Goal: Information Seeking & Learning: Learn about a topic

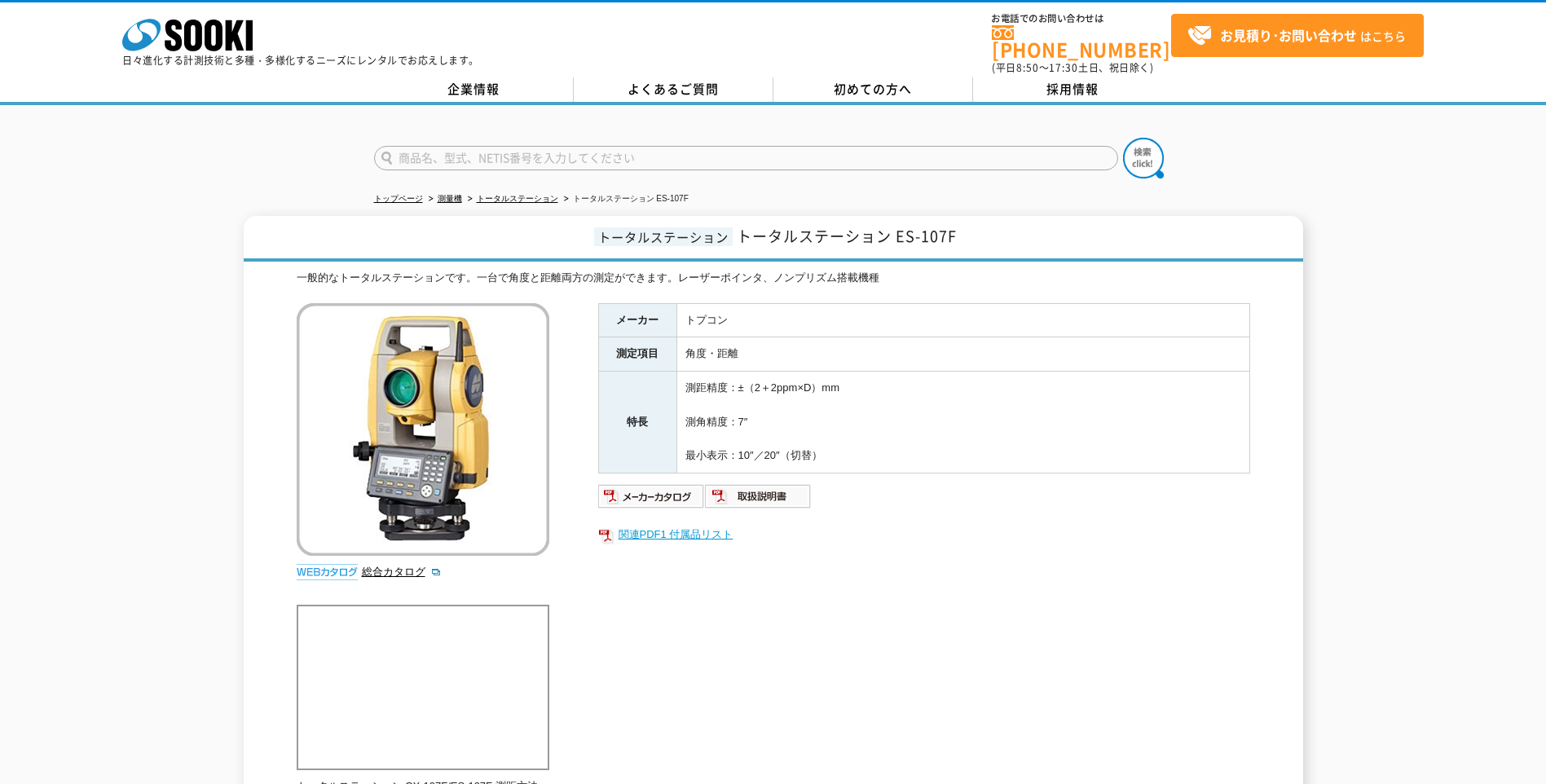
click at [676, 525] on link "関連PDF1 付属品リスト" at bounding box center [923, 535] width 652 height 21
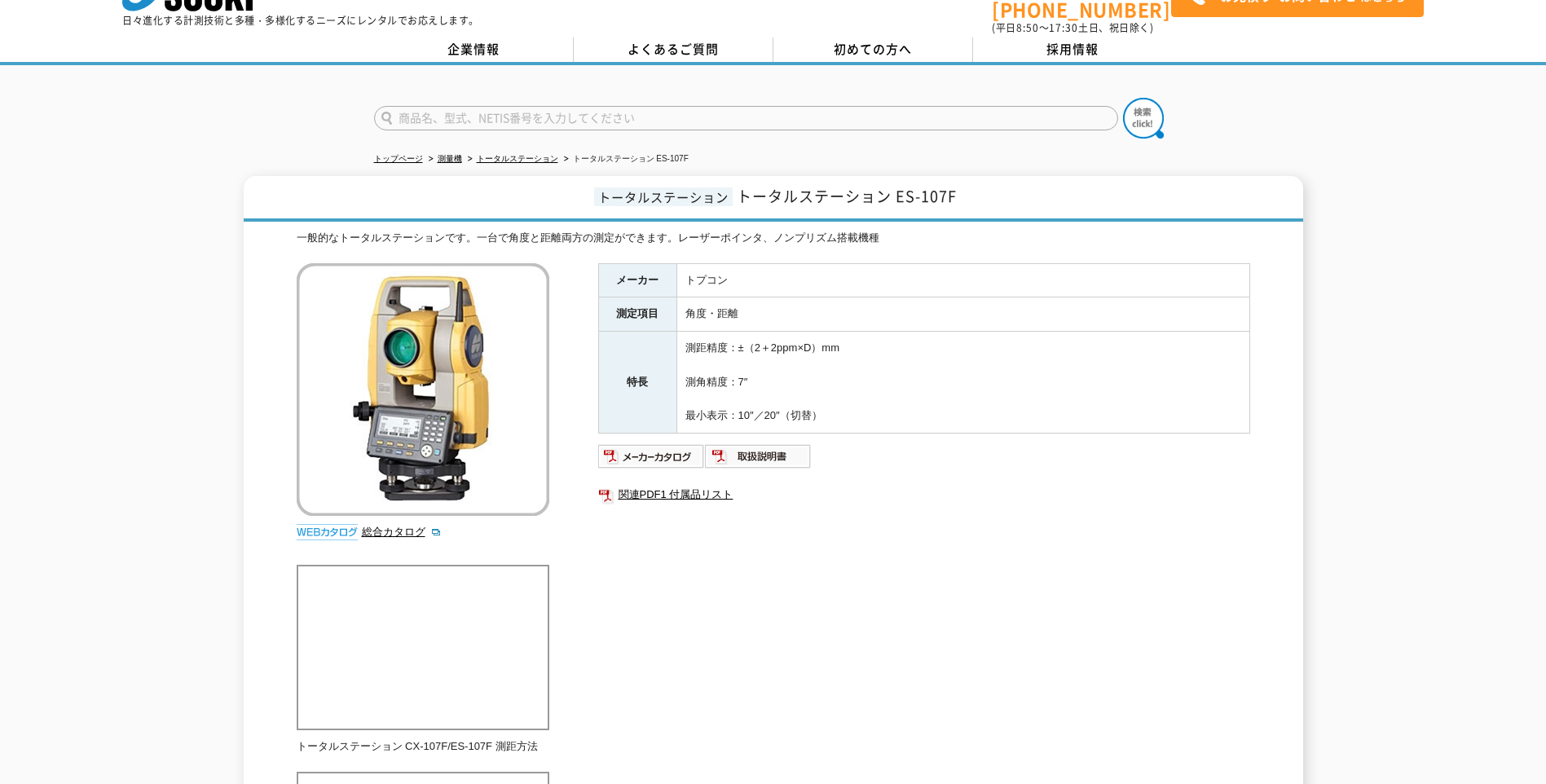
scroll to position [6, 0]
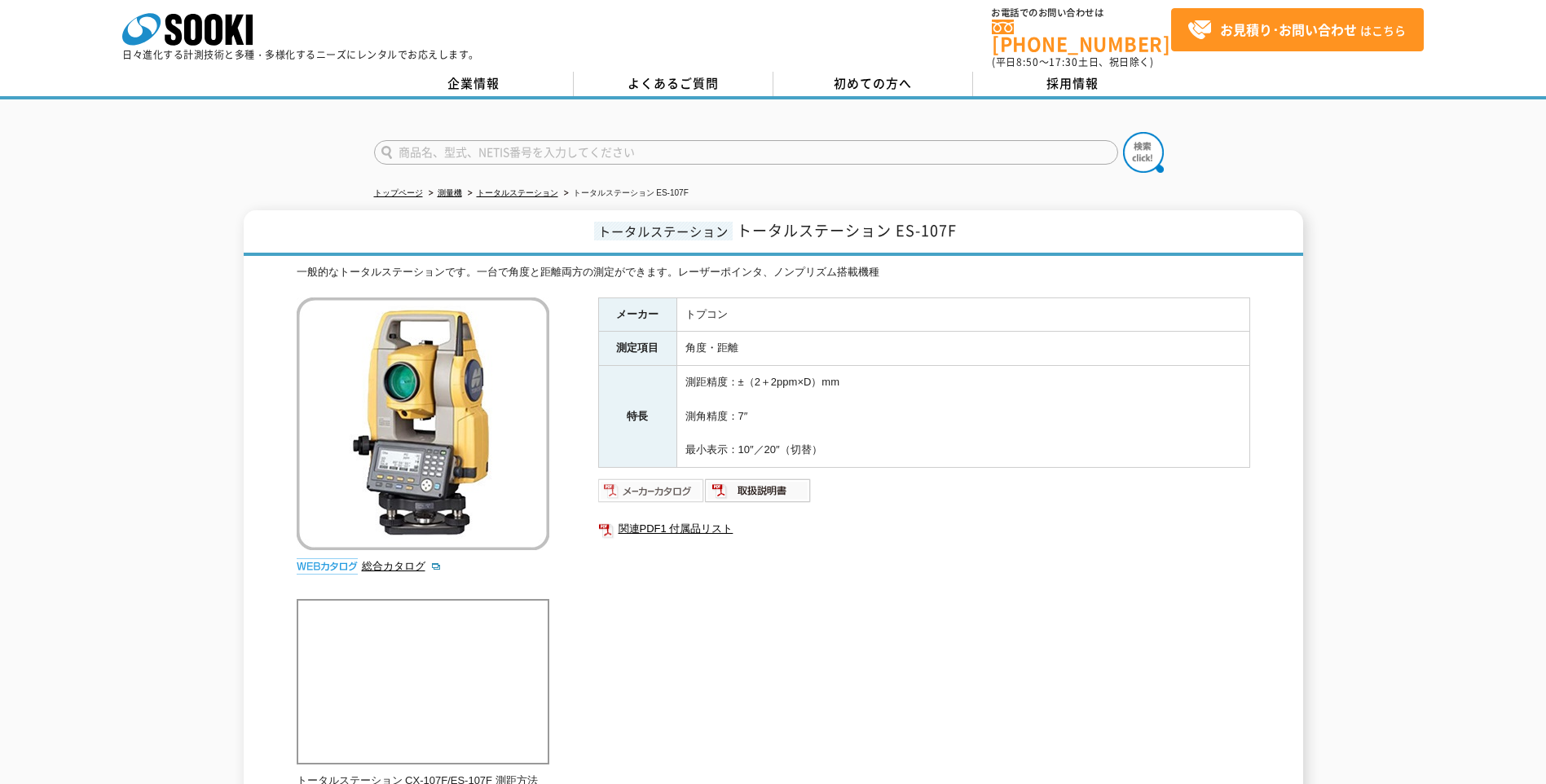
click at [650, 483] on img at bounding box center [651, 490] width 107 height 26
click at [975, 447] on td "測距精度：±（2＋2ppm×D）mm 測角精度：7″ 最小表示：10″／20″（切替）" at bounding box center [963, 417] width 572 height 102
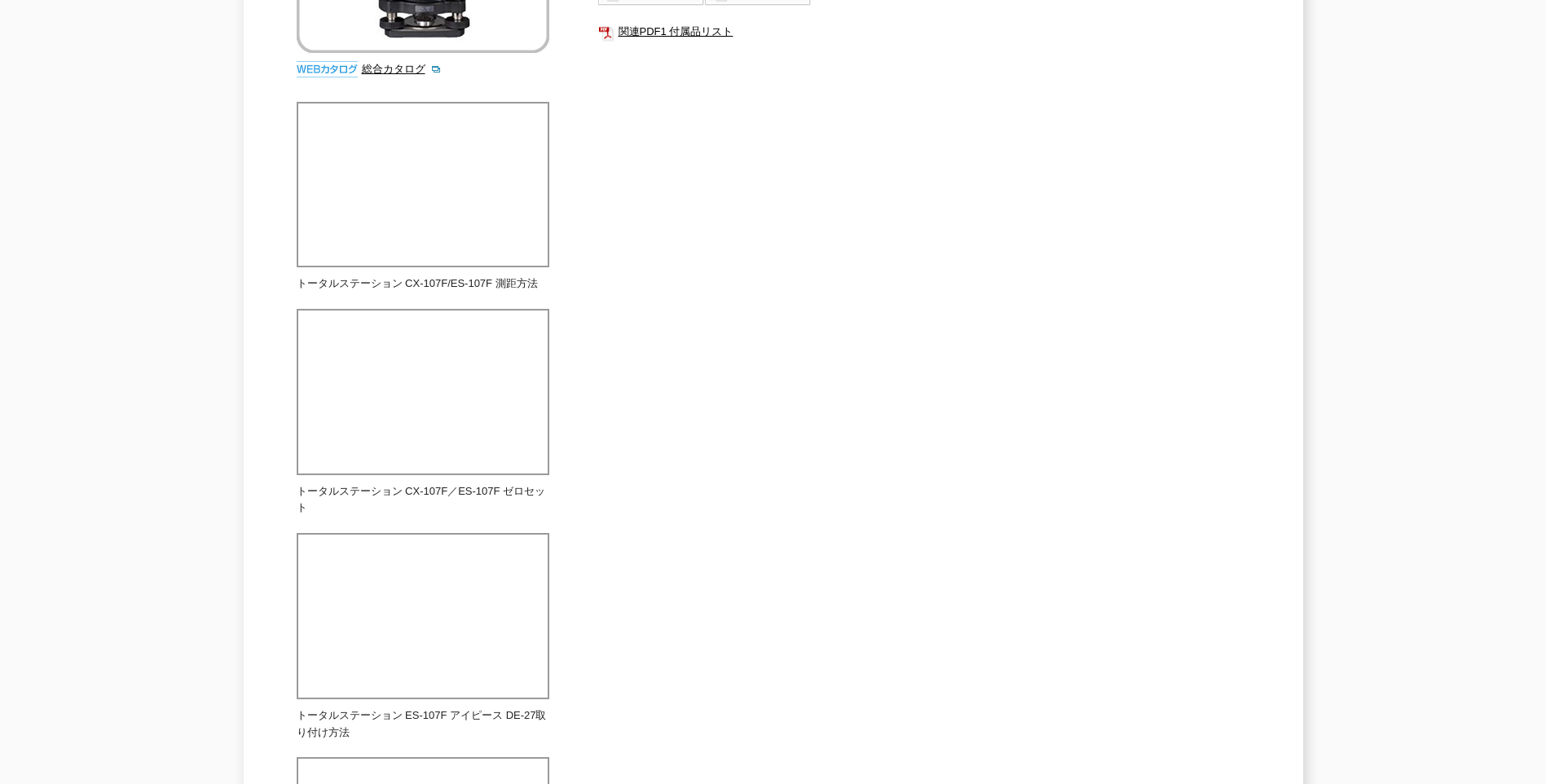
scroll to position [0, 0]
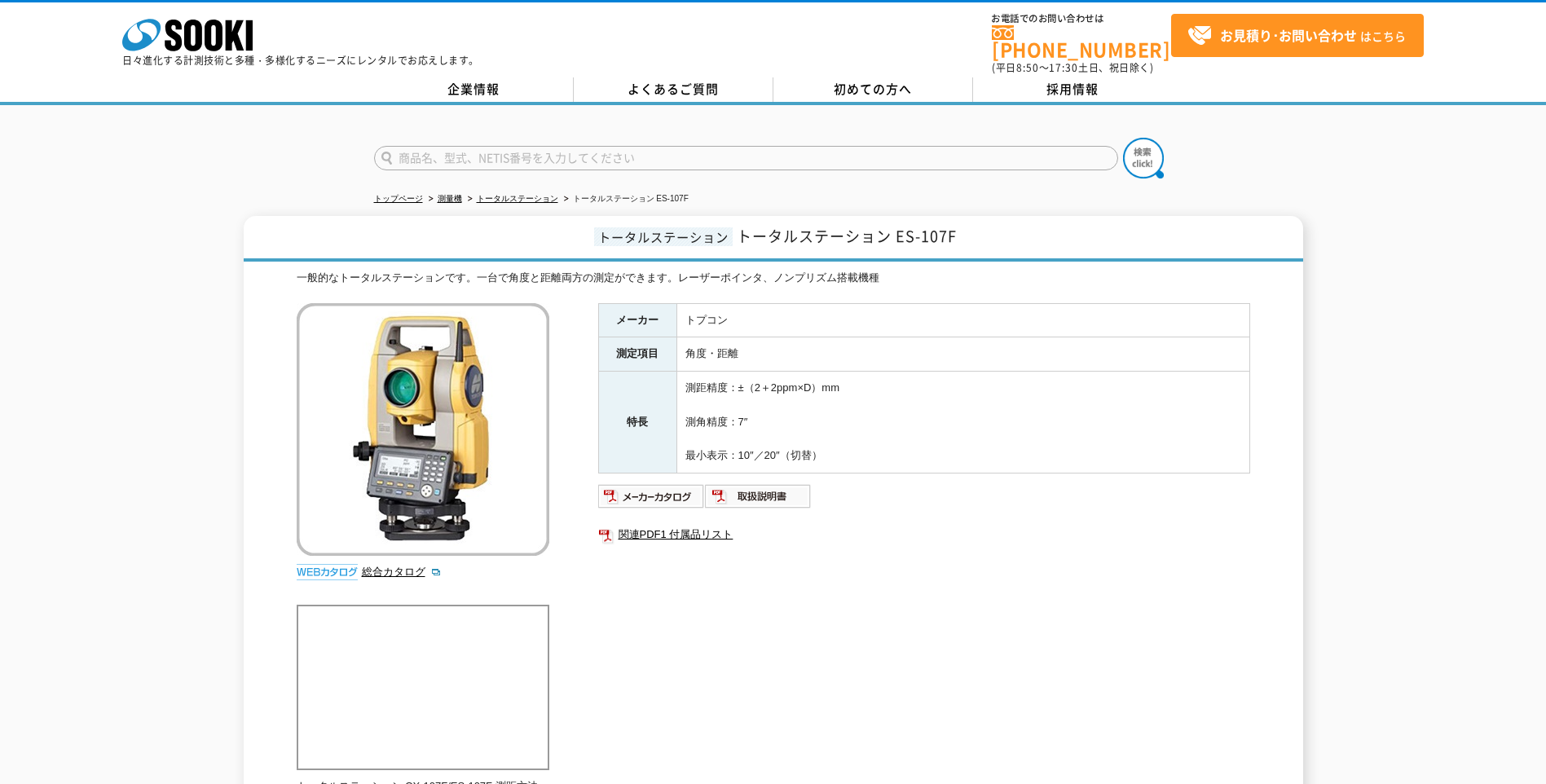
drag, startPoint x: 687, startPoint y: 307, endPoint x: 837, endPoint y: 438, distance: 199.2
click at [837, 438] on tbody "メーカー トプコン 測定項目 角度・距離 特長 測距精度：±（2＋2ppm×D）mm 測角精度：7″ 最小表示：10″／20″（切替）" at bounding box center [923, 389] width 651 height 171
drag, startPoint x: 837, startPoint y: 438, endPoint x: 922, endPoint y: 443, distance: 85.1
click at [922, 443] on td "測距精度：±（2＋2ppm×D）mm 測角精度：7″ 最小表示：10″／20″（切替）" at bounding box center [963, 422] width 572 height 102
drag, startPoint x: 616, startPoint y: 304, endPoint x: 859, endPoint y: 451, distance: 284.0
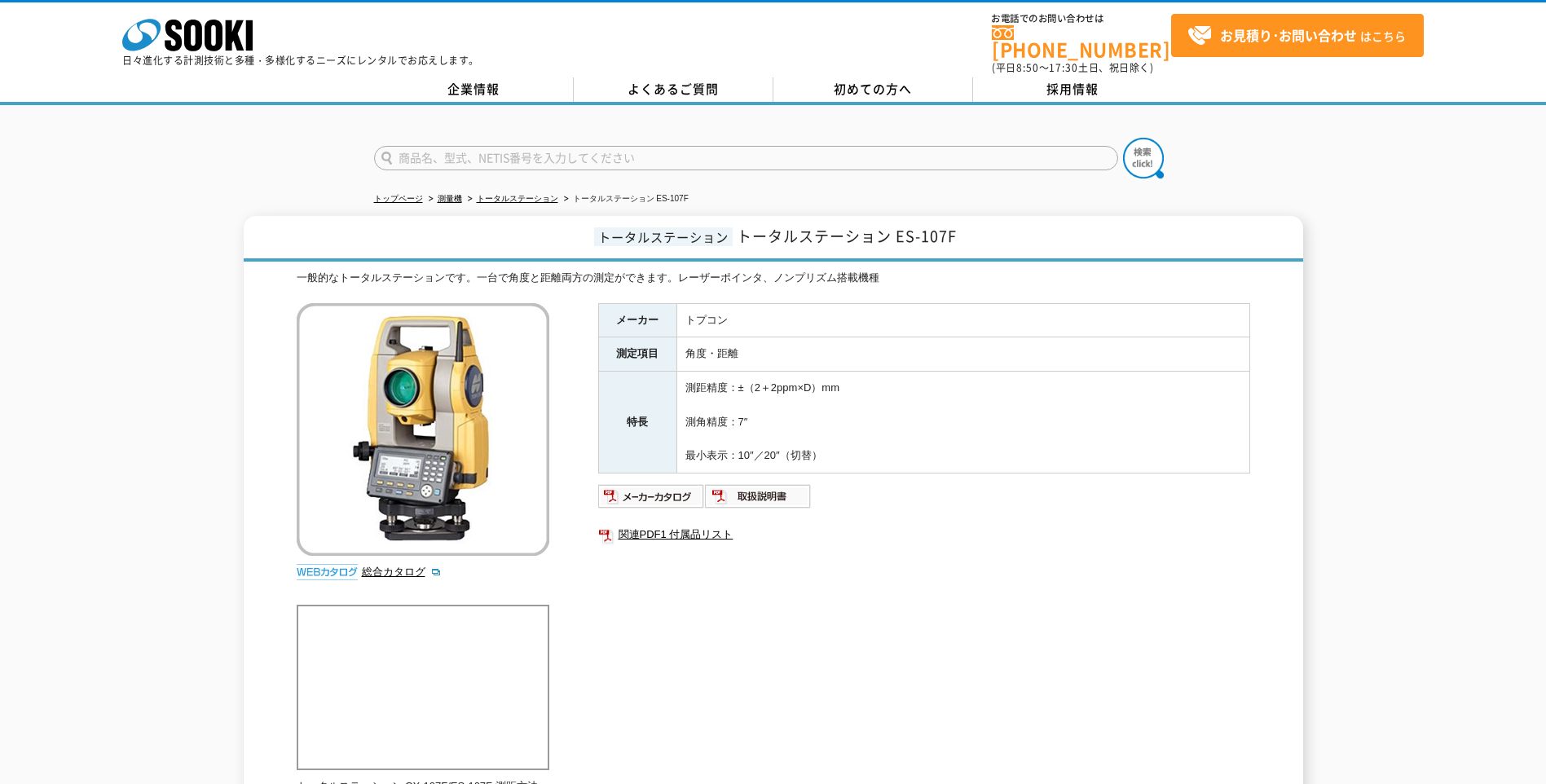
click at [859, 451] on tbody "メーカー トプコン 測定項目 角度・距離 特長 測距精度：±（2＋2ppm×D）mm 測角精度：7″ 最小表示：10″／20″（切替）" at bounding box center [923, 389] width 651 height 171
click at [859, 451] on td "測距精度：±（2＋2ppm×D）mm 測角精度：7″ 最小表示：10″／20″（切替）" at bounding box center [963, 422] width 572 height 102
click at [615, 313] on th "メーカー" at bounding box center [636, 321] width 78 height 34
drag, startPoint x: 618, startPoint y: 312, endPoint x: 853, endPoint y: 440, distance: 267.6
click at [853, 440] on tbody "メーカー トプコン 測定項目 角度・距離 特長 測距精度：±（2＋2ppm×D）mm 測角精度：7″ 最小表示：10″／20″（切替）" at bounding box center [923, 389] width 651 height 171
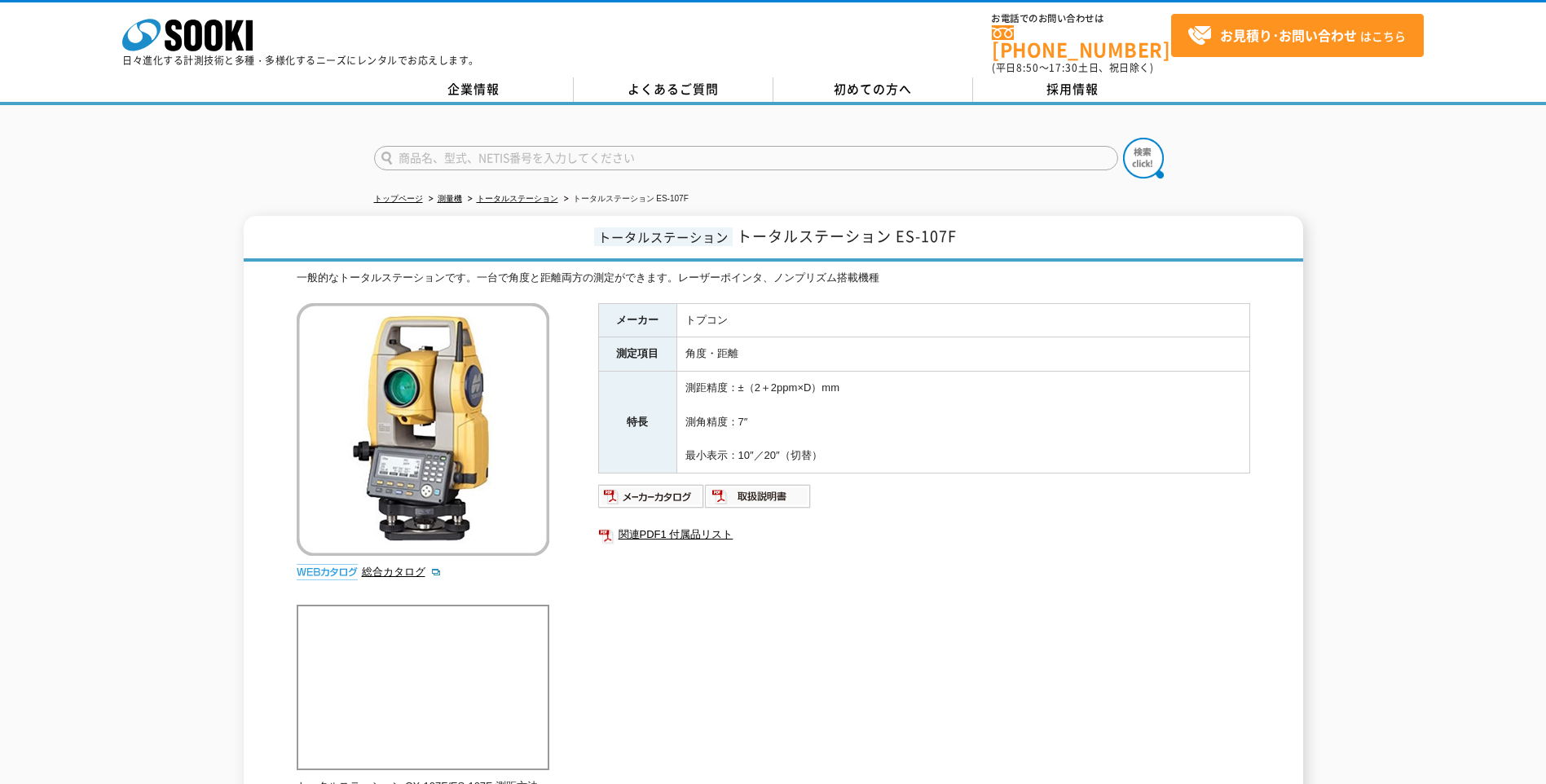
drag, startPoint x: 853, startPoint y: 440, endPoint x: 869, endPoint y: 439, distance: 16.0
click at [869, 439] on td "測距精度：±（2＋2ppm×D）mm 測角精度：7″ 最小表示：10″／20″（切替）" at bounding box center [963, 422] width 572 height 102
drag, startPoint x: 618, startPoint y: 310, endPoint x: 864, endPoint y: 450, distance: 283.0
click at [864, 450] on tbody "メーカー トプコン 測定項目 角度・距離 特長 測距精度：±（2＋2ppm×D）mm 測角精度：7″ 最小表示：10″／20″（切替）" at bounding box center [923, 389] width 651 height 171
click at [864, 450] on td "測距精度：±（2＋2ppm×D）mm 測角精度：7″ 最小表示：10″／20″（切替）" at bounding box center [963, 422] width 572 height 102
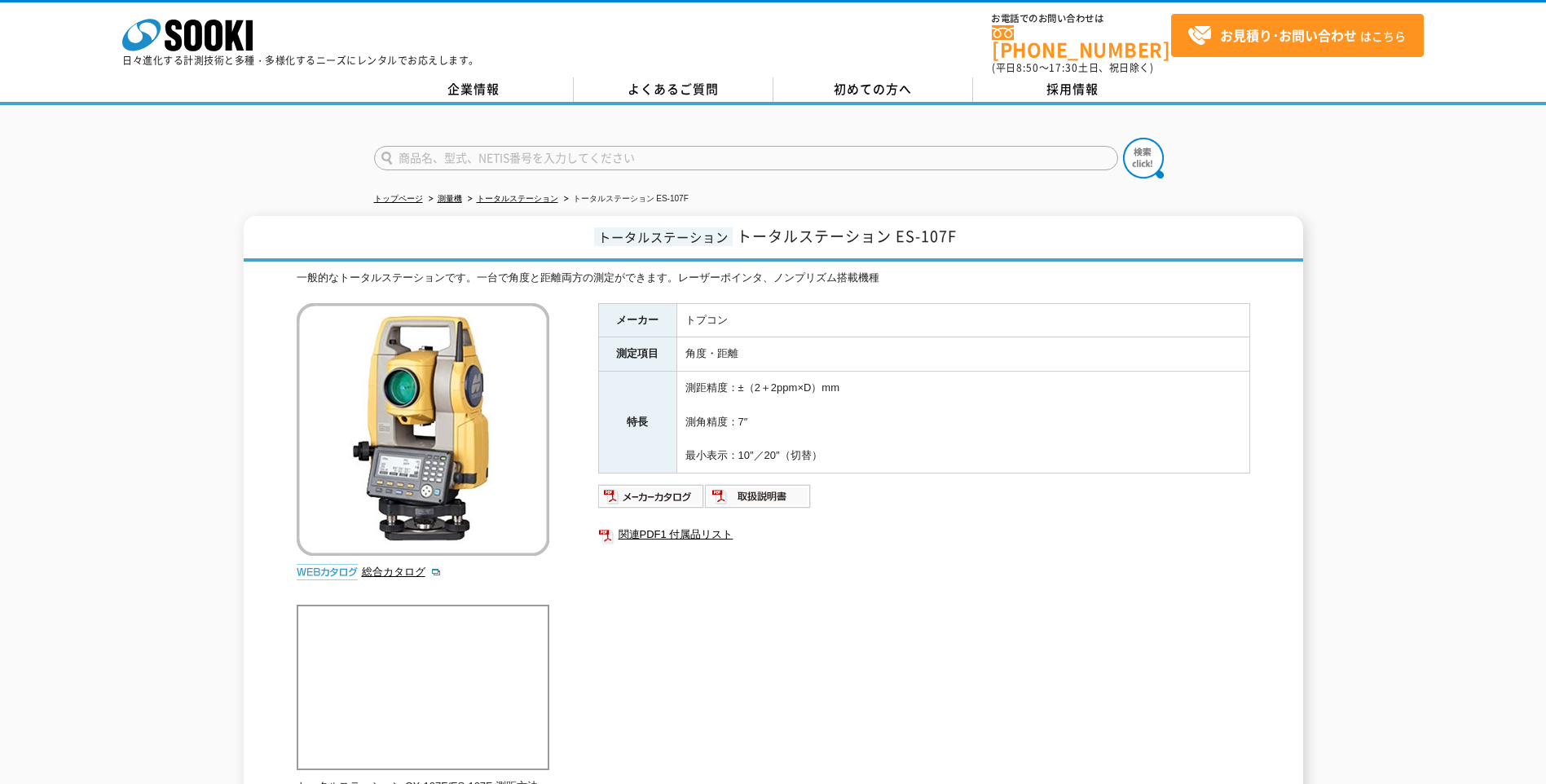
drag, startPoint x: 618, startPoint y: 309, endPoint x: 825, endPoint y: 445, distance: 247.7
click at [825, 445] on tbody "メーカー トプコン 測定項目 角度・距離 特長 測距精度：±（2＋2ppm×D）mm 測角精度：7″ 最小表示：10″／20″（切替）" at bounding box center [923, 389] width 651 height 171
drag, startPoint x: 825, startPoint y: 445, endPoint x: 835, endPoint y: 443, distance: 10.2
click at [837, 445] on td "測距精度：±（2＋2ppm×D）mm 測角精度：7″ 最小表示：10″／20″（切替）" at bounding box center [963, 422] width 572 height 102
drag, startPoint x: 621, startPoint y: 315, endPoint x: 860, endPoint y: 459, distance: 279.0
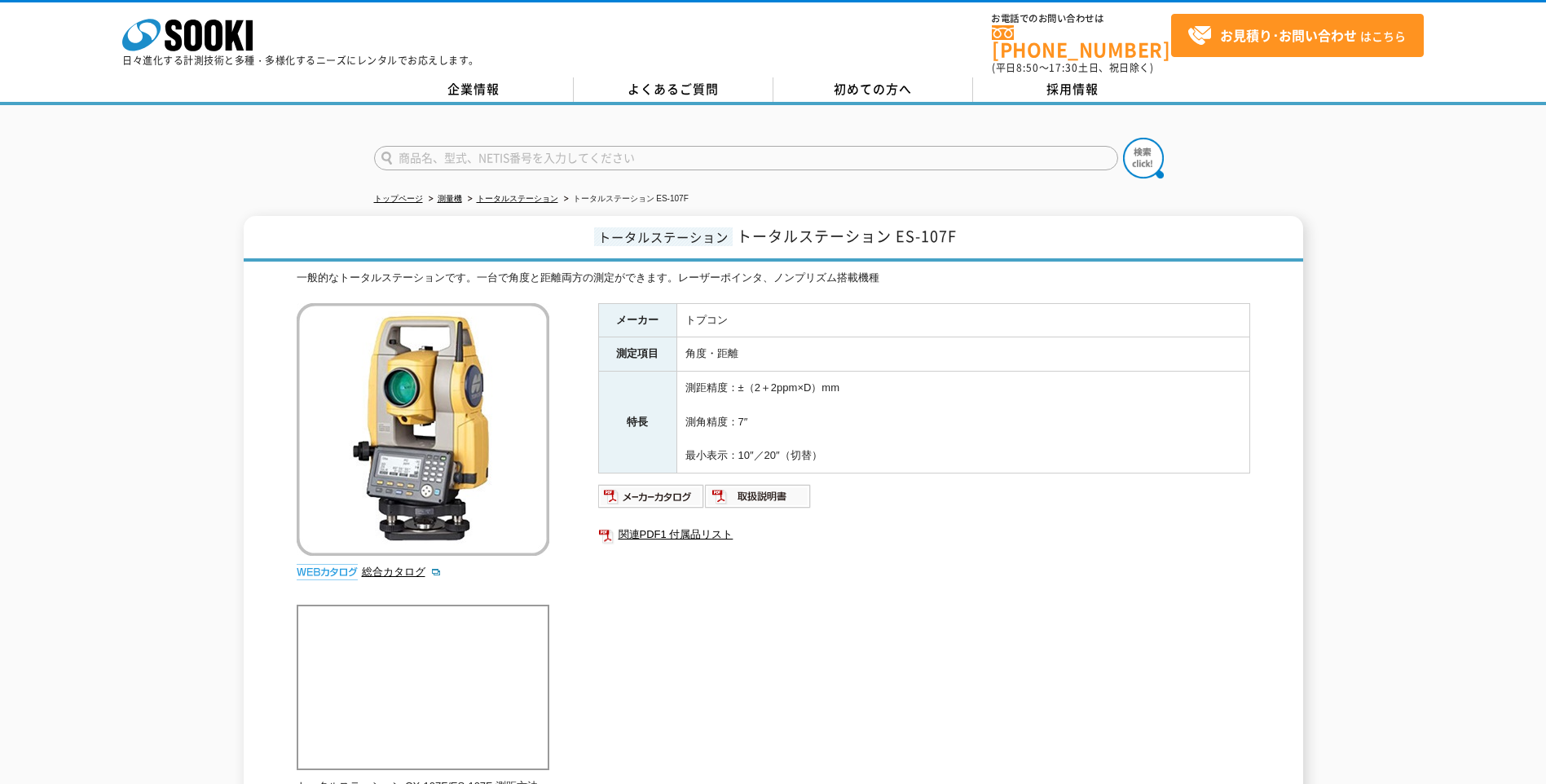
click at [860, 459] on tbody "メーカー トプコン 測定項目 角度・距離 特長 測距精度：±（2＋2ppm×D）mm 測角精度：7″ 最小表示：10″／20″（切替）" at bounding box center [923, 389] width 651 height 171
click at [860, 459] on td "測距精度：±（2＋2ppm×D）mm 測角精度：7″ 最小表示：10″／20″（切替）" at bounding box center [963, 422] width 572 height 102
